Goal: Check status: Check status

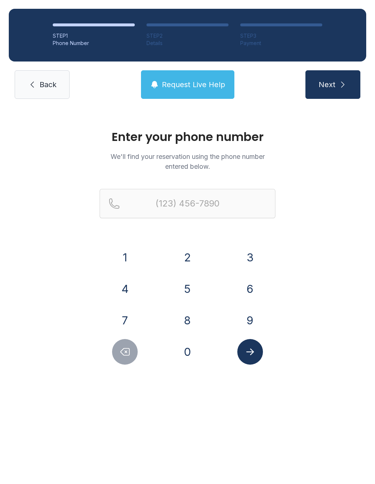
click at [125, 321] on button "7" at bounding box center [125, 321] width 26 height 26
type input "(7"
click at [127, 356] on icon "Delete number" at bounding box center [124, 352] width 11 height 11
click at [254, 296] on button "6" at bounding box center [250, 289] width 26 height 26
click at [126, 323] on button "7" at bounding box center [125, 321] width 26 height 26
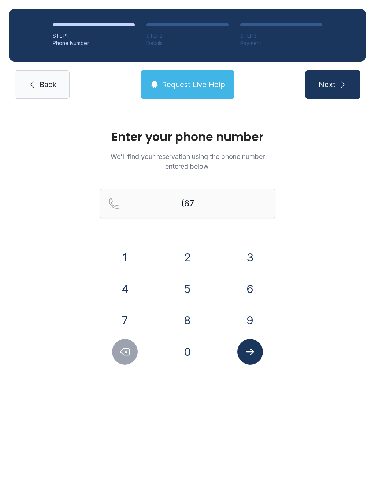
click at [188, 324] on button "8" at bounding box center [188, 321] width 26 height 26
click at [189, 287] on button "5" at bounding box center [188, 289] width 26 height 26
click at [187, 255] on button "2" at bounding box center [188, 258] width 26 height 26
click at [186, 353] on button "0" at bounding box center [188, 352] width 26 height 26
click at [247, 322] on button "9" at bounding box center [250, 321] width 26 height 26
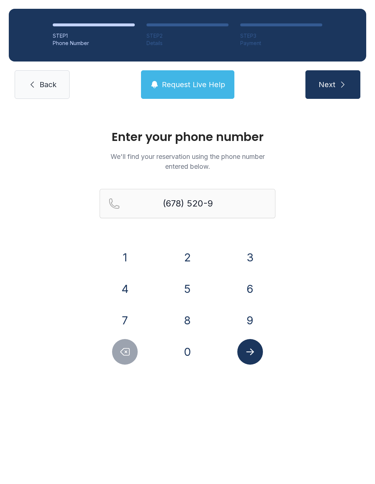
click at [188, 286] on button "5" at bounding box center [188, 289] width 26 height 26
click at [185, 255] on button "2" at bounding box center [188, 258] width 26 height 26
click at [251, 256] on button "3" at bounding box center [250, 258] width 26 height 26
click at [247, 355] on icon "Submit lookup form" at bounding box center [250, 352] width 11 height 11
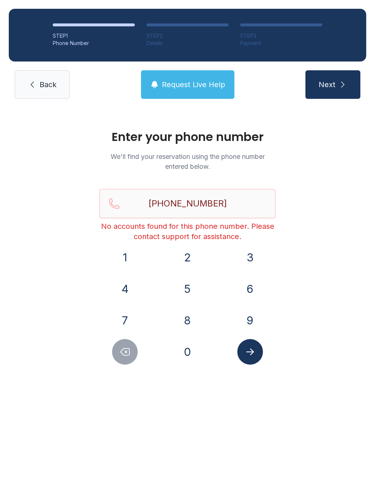
click at [191, 85] on span "Request Live Help" at bounding box center [193, 84] width 63 height 10
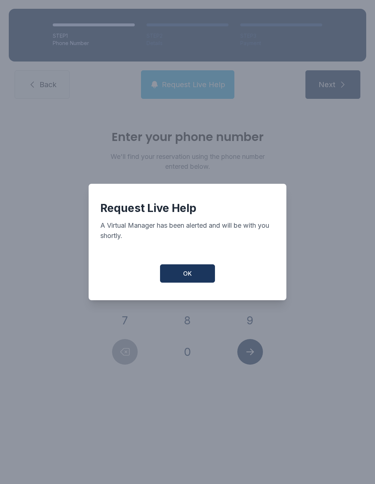
click at [189, 270] on button "OK" at bounding box center [187, 273] width 55 height 18
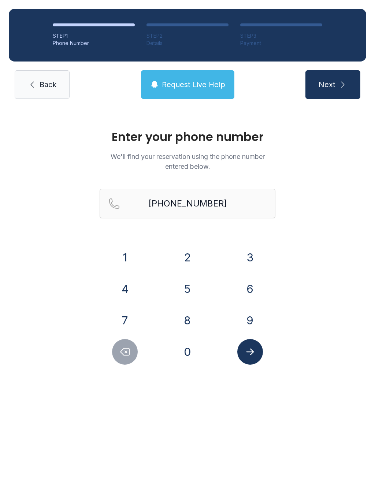
click at [134, 346] on button "Delete number" at bounding box center [125, 352] width 26 height 26
click at [136, 368] on div "Enter your phone number We'll find your reservation using the phone number ente…" at bounding box center [187, 251] width 375 height 286
click at [129, 351] on icon "Delete number" at bounding box center [124, 352] width 11 height 11
click at [128, 351] on icon "Delete number" at bounding box center [124, 352] width 11 height 11
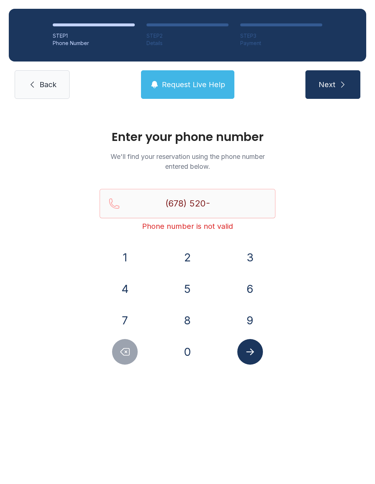
click at [127, 346] on button "Delete number" at bounding box center [125, 352] width 26 height 26
click at [122, 353] on icon "Delete number" at bounding box center [125, 352] width 9 height 7
click at [127, 352] on icon "Delete number" at bounding box center [124, 352] width 11 height 11
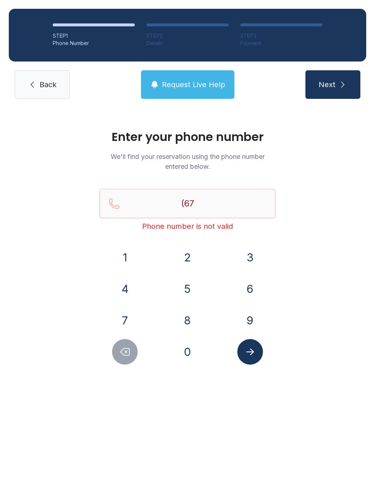
type input "(6"
click at [127, 352] on icon "Delete number" at bounding box center [125, 352] width 9 height 7
click at [129, 351] on icon "Delete number" at bounding box center [124, 352] width 11 height 11
